Goal: Find specific page/section: Find specific page/section

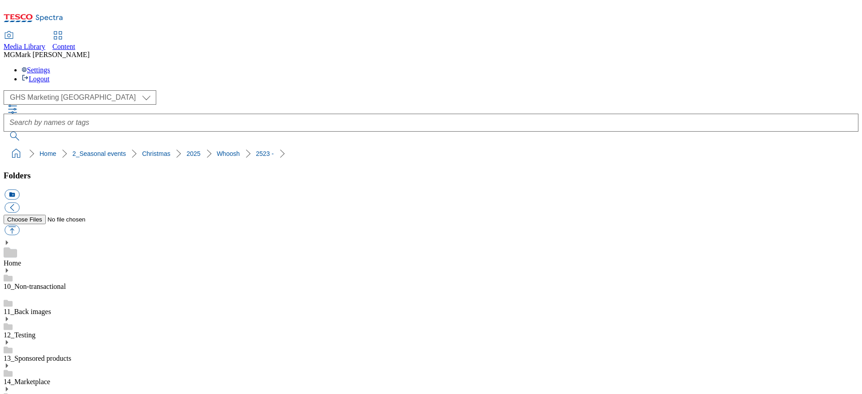
select select "flare-ghs-mktg"
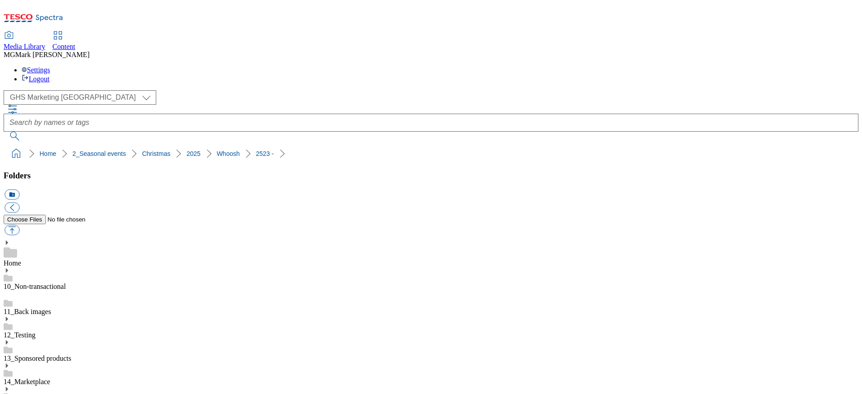
scroll to position [79, 0]
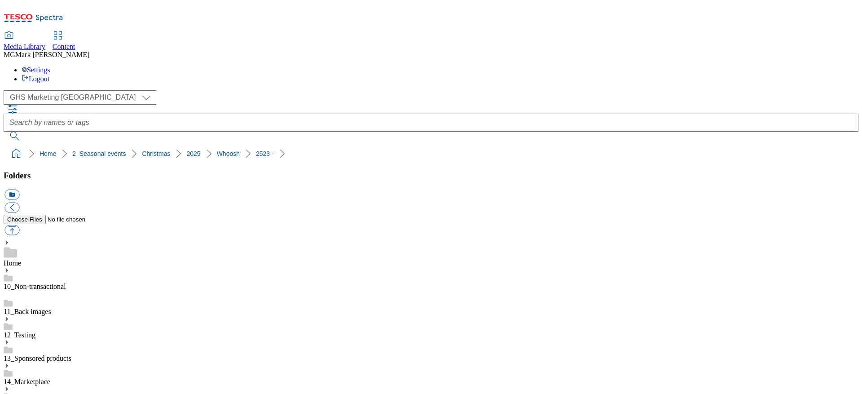
scroll to position [40, 0]
